Goal: Task Accomplishment & Management: Manage account settings

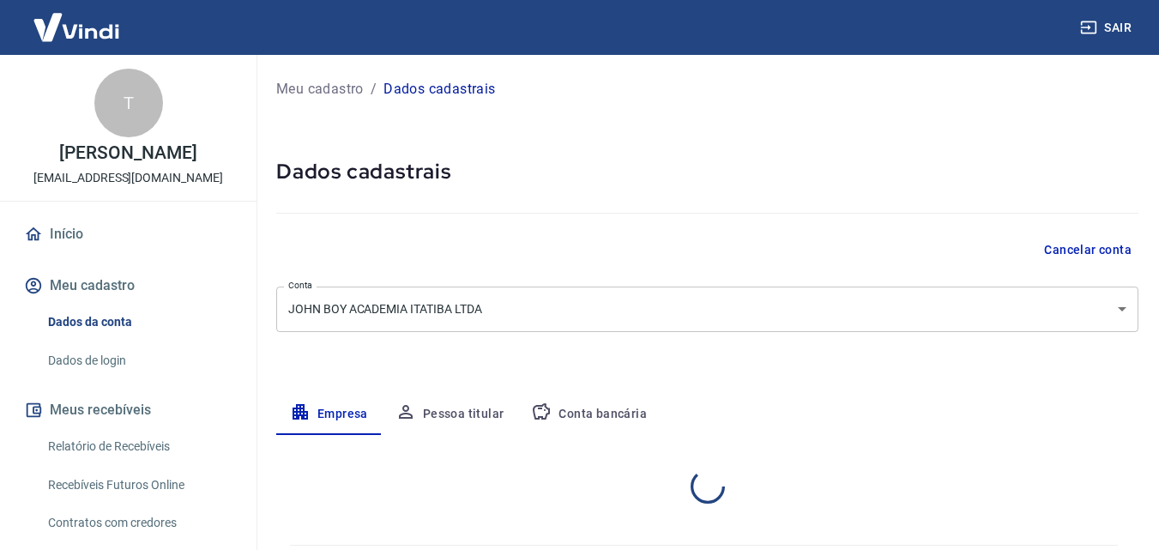
select select "SP"
select select "business"
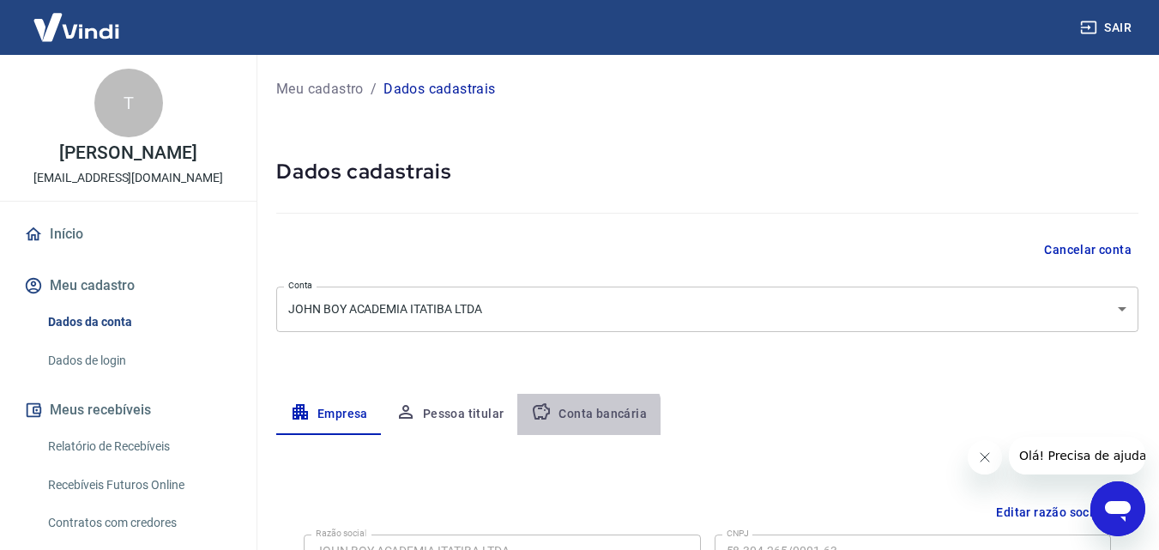
click at [585, 418] on button "Conta bancária" at bounding box center [588, 414] width 143 height 41
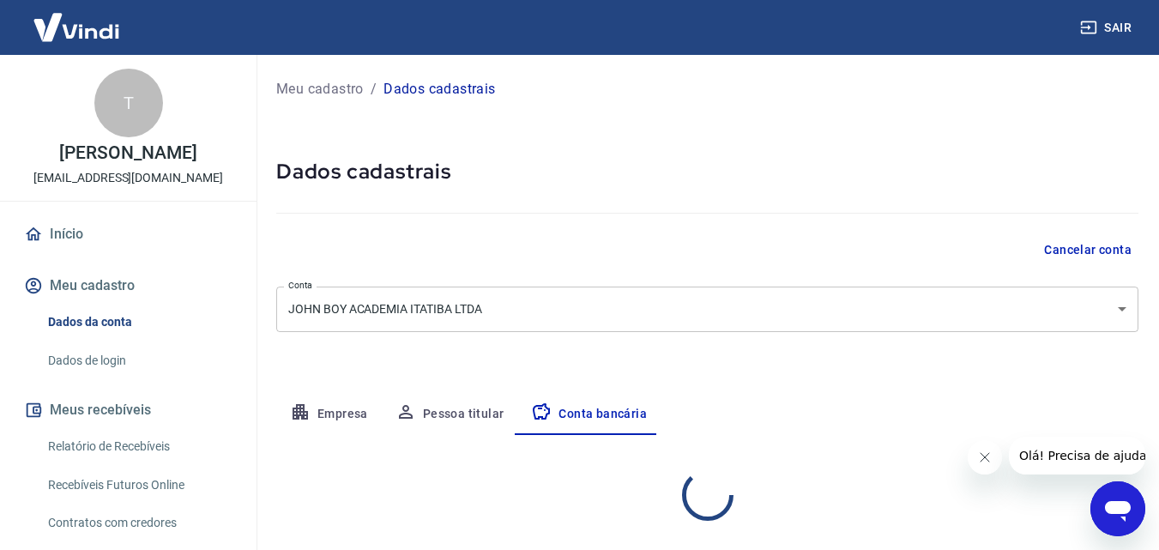
select select "1"
click at [69, 238] on link "Início" at bounding box center [128, 234] width 215 height 38
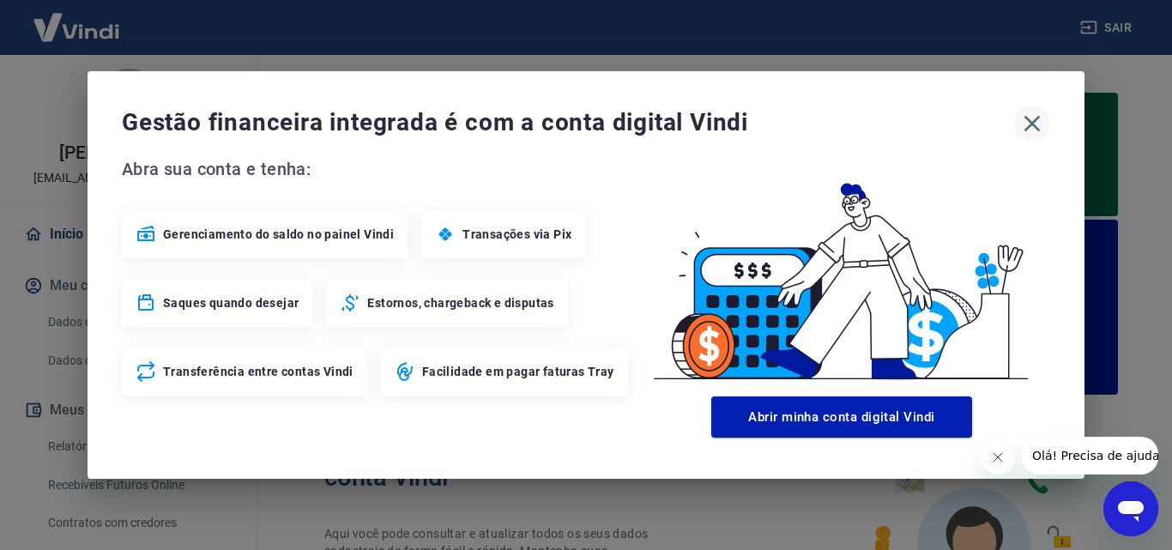
click at [1024, 124] on icon "button" at bounding box center [1031, 123] width 27 height 27
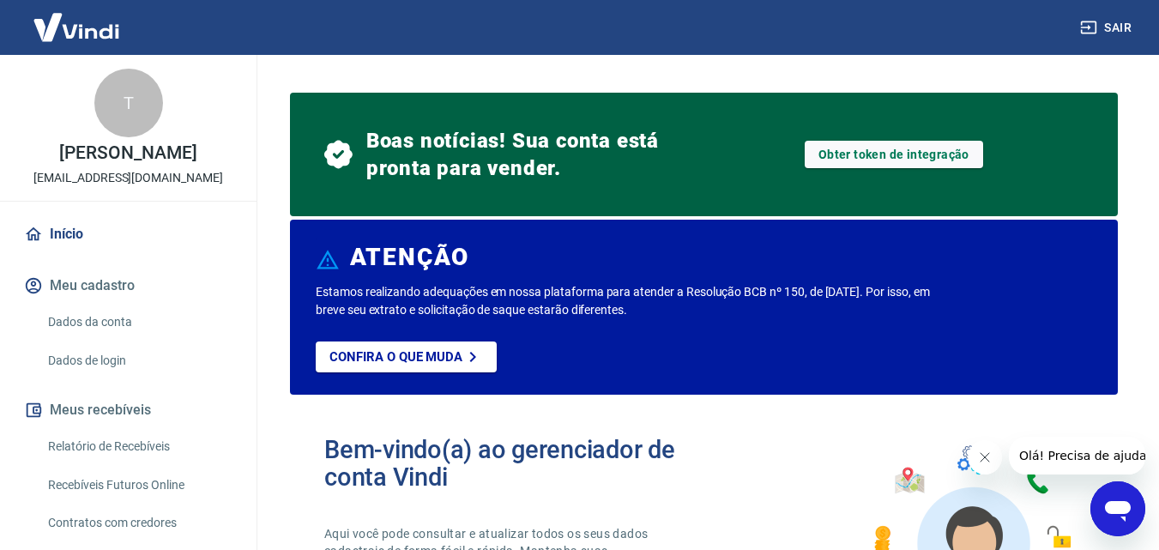
click at [1124, 22] on button "Sair" at bounding box center [1108, 28] width 62 height 32
